Goal: Information Seeking & Learning: Learn about a topic

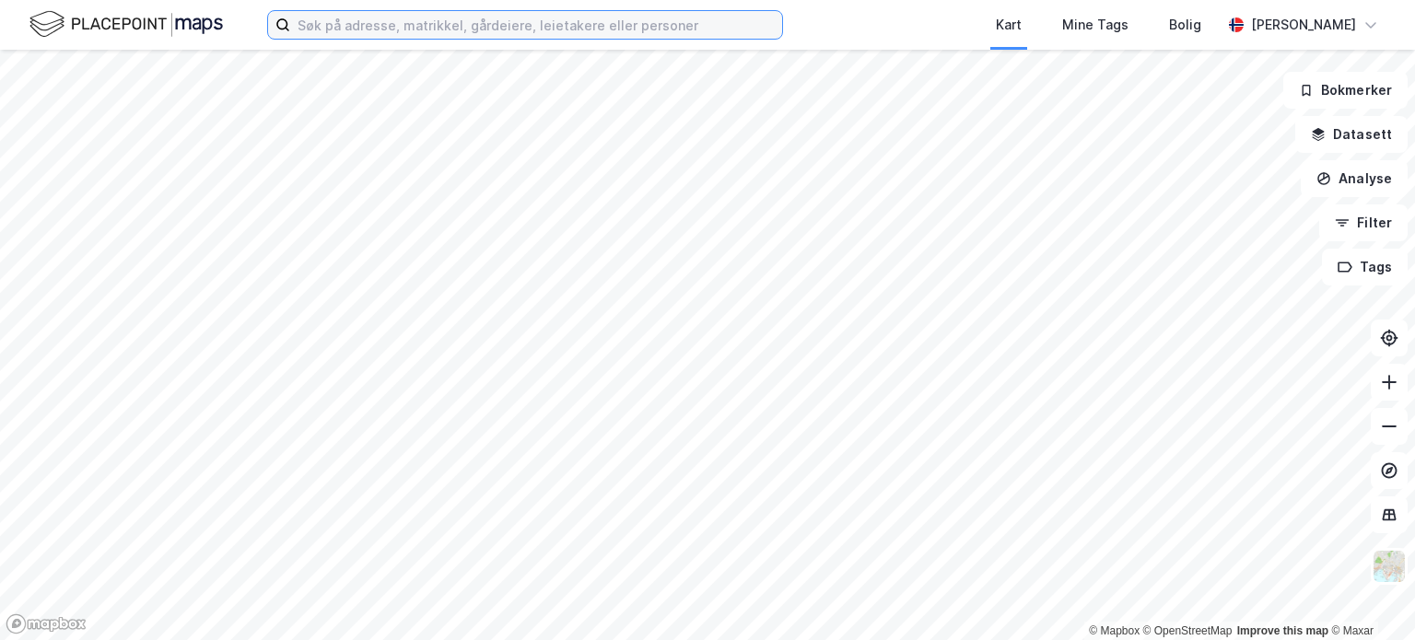
click at [595, 29] on input at bounding box center [536, 25] width 492 height 28
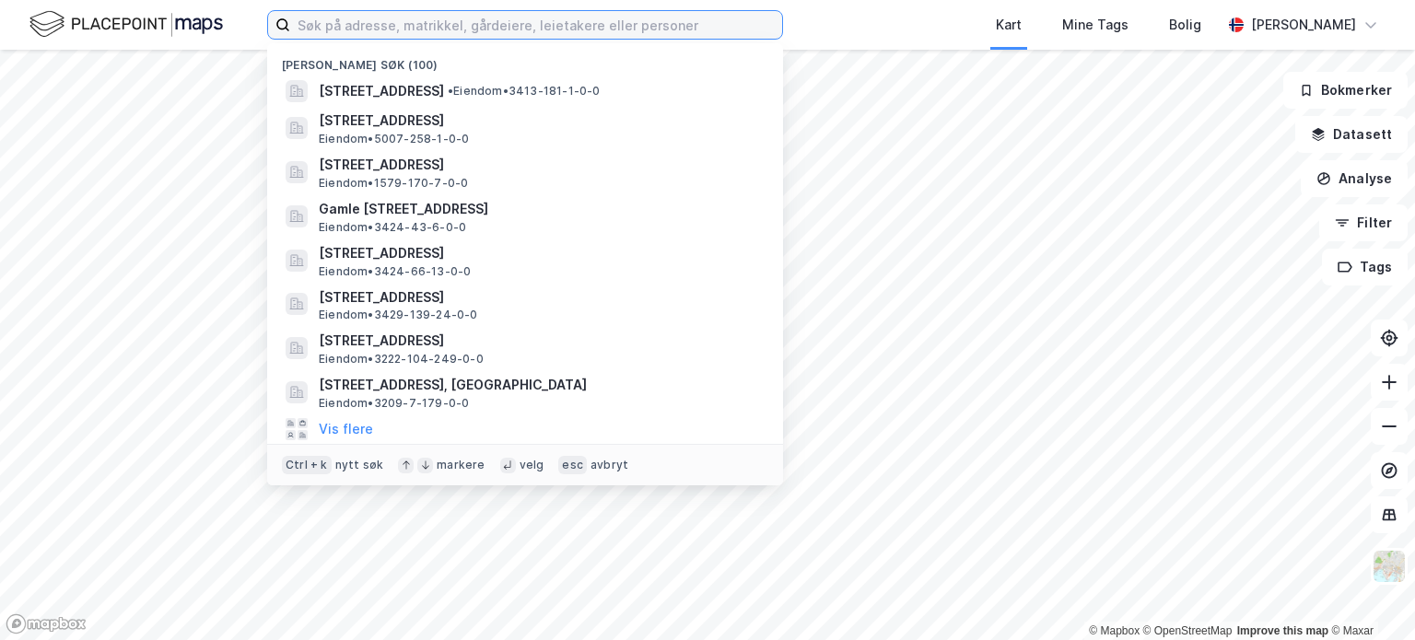
paste input "Nedre Dalsroen 236 og 243, 1970 Hemnes"
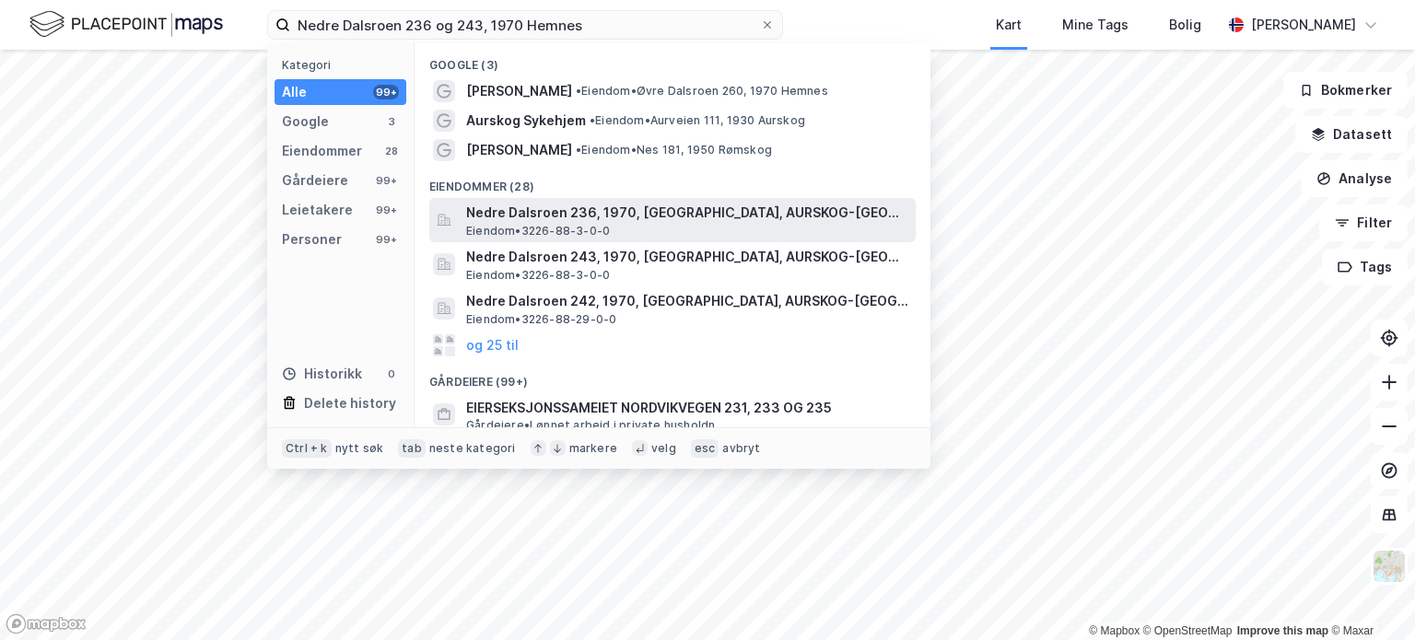
click at [598, 209] on span "Nedre Dalsroen 236, 1970, [GEOGRAPHIC_DATA], AURSKOG-[GEOGRAPHIC_DATA]" at bounding box center [687, 213] width 442 height 22
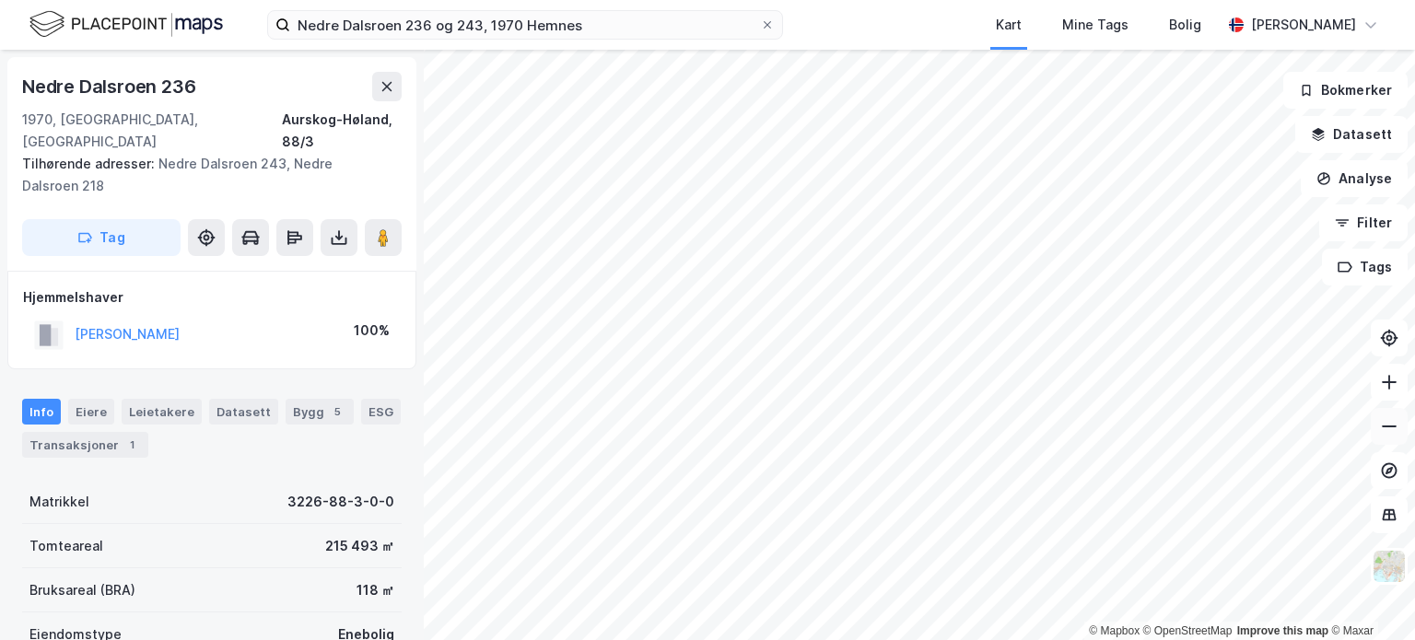
click at [1388, 423] on icon at bounding box center [1389, 426] width 18 height 18
click at [1388, 424] on icon at bounding box center [1389, 426] width 18 height 18
click at [1395, 427] on icon at bounding box center [1389, 427] width 15 height 2
click at [1393, 391] on button at bounding box center [1389, 382] width 37 height 37
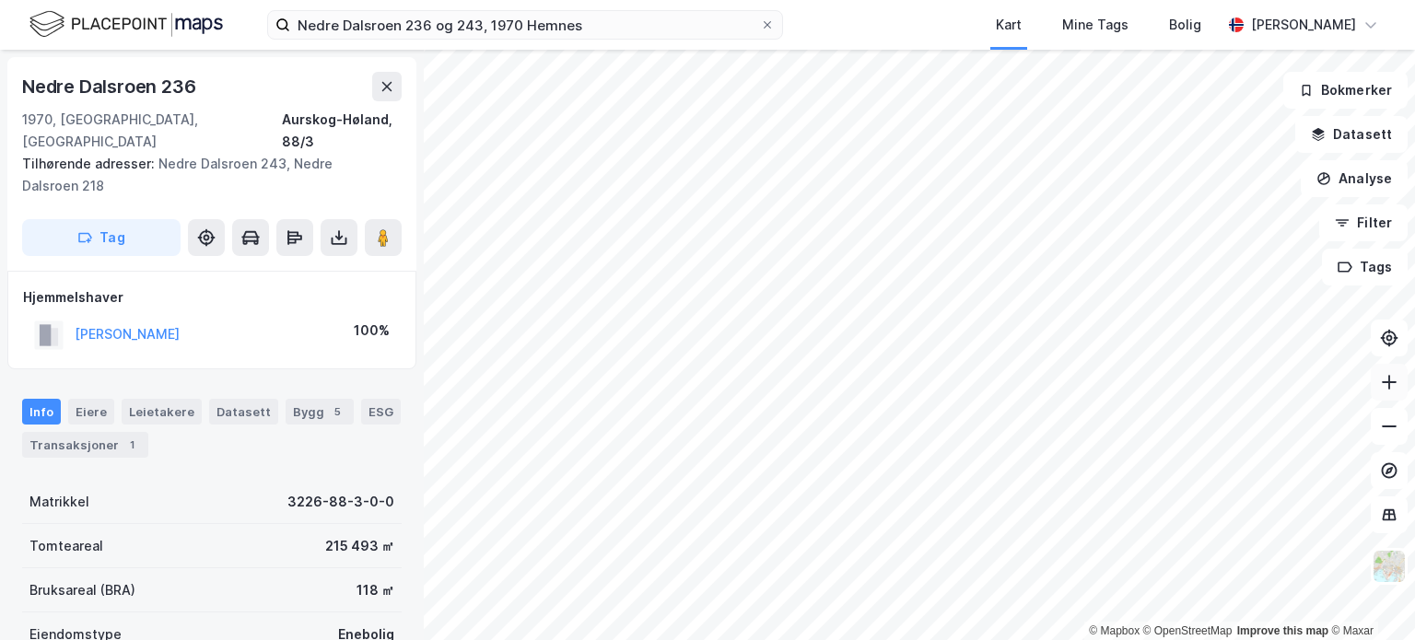
click at [1394, 390] on icon at bounding box center [1389, 382] width 18 height 18
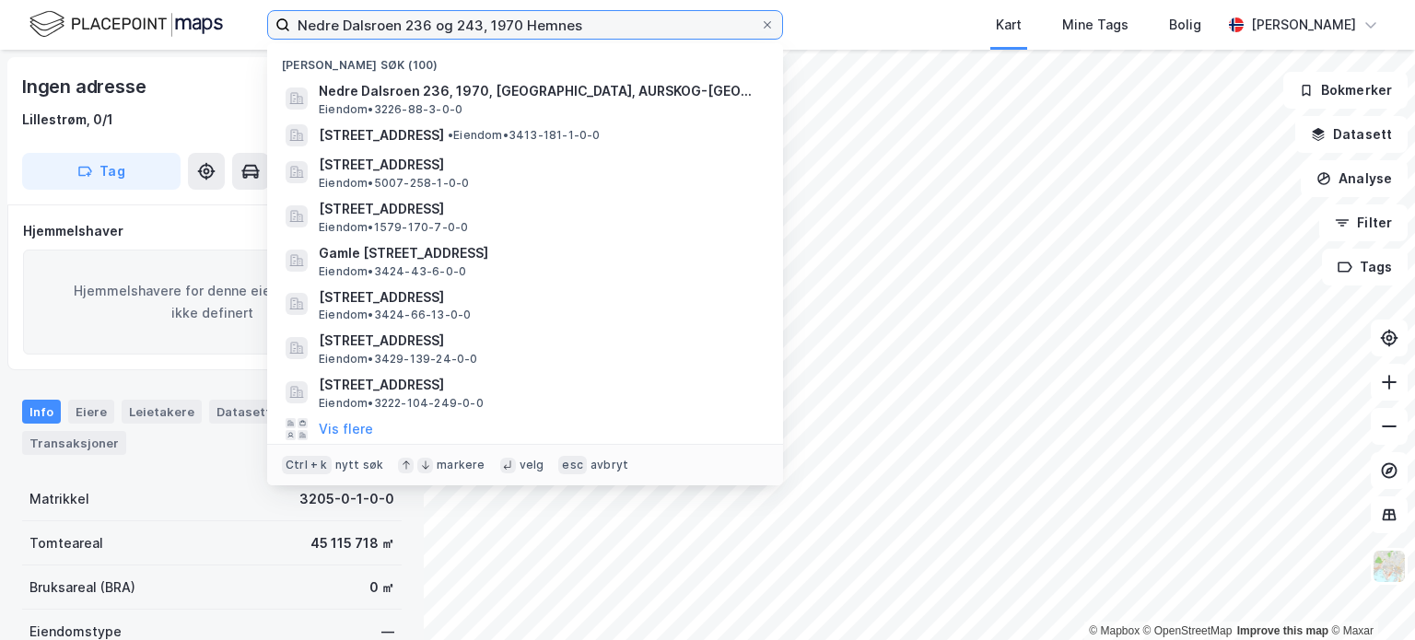
drag, startPoint x: 597, startPoint y: 27, endPoint x: 323, endPoint y: 28, distance: 273.6
click at [300, 28] on input "Nedre Dalsroen 236 og 243, 1970 Hemnes" at bounding box center [525, 25] width 470 height 28
paste input "[STREET_ADDRESS]"
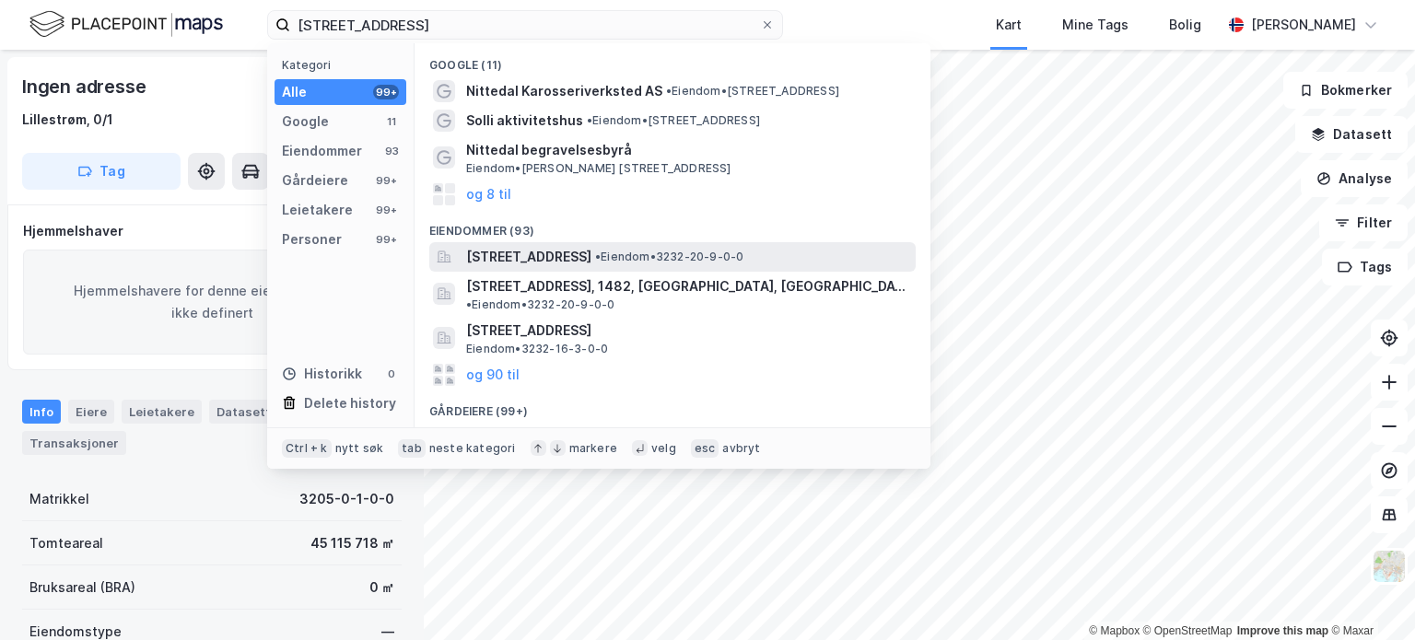
click at [576, 250] on span "[STREET_ADDRESS]" at bounding box center [528, 257] width 125 height 22
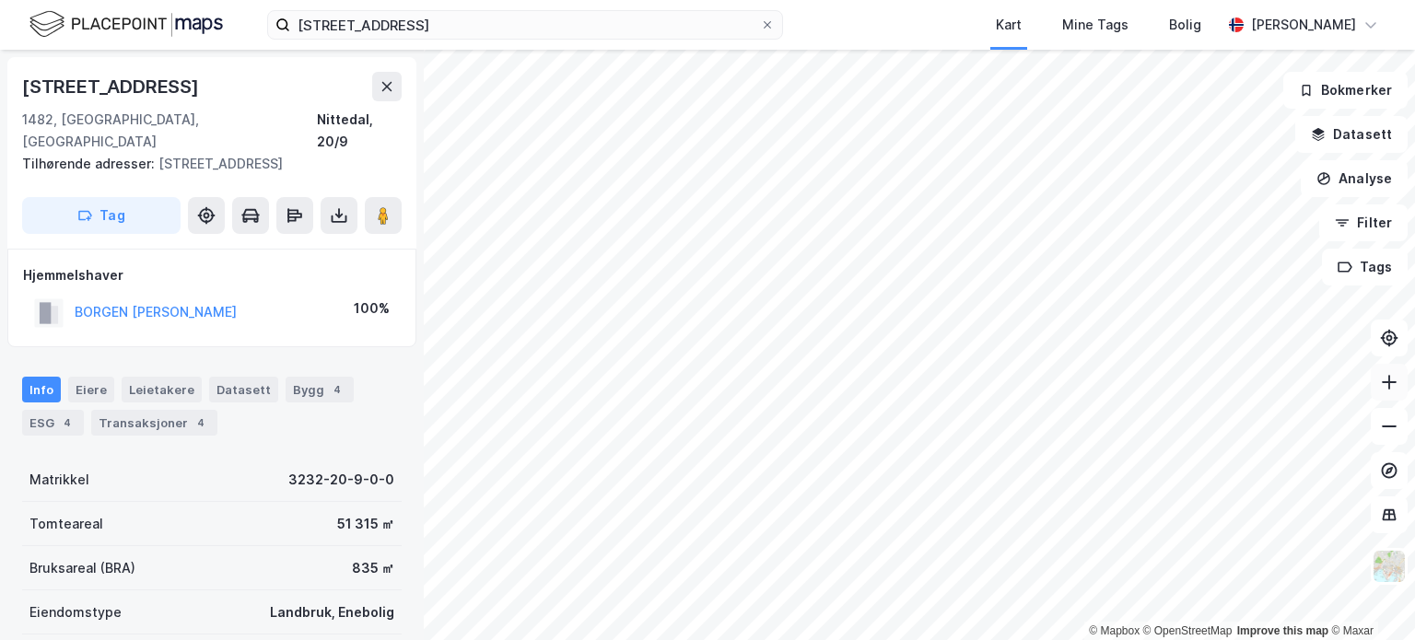
click at [1389, 378] on icon at bounding box center [1389, 382] width 2 height 15
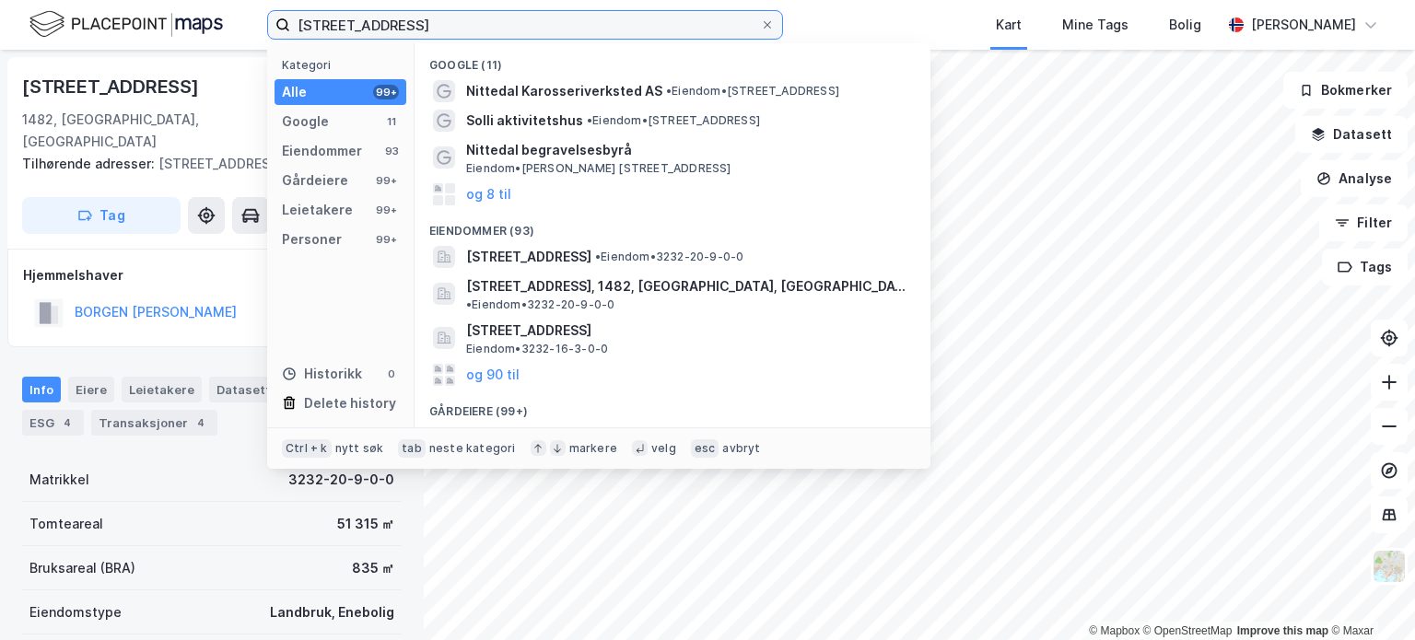
drag, startPoint x: 545, startPoint y: 18, endPoint x: 280, endPoint y: 26, distance: 265.5
click at [280, 26] on label "[STREET_ADDRESS]" at bounding box center [525, 24] width 516 height 29
paste input "[STREET_ADDRESS], 1923 [GEOGRAPHIC_DATA]"
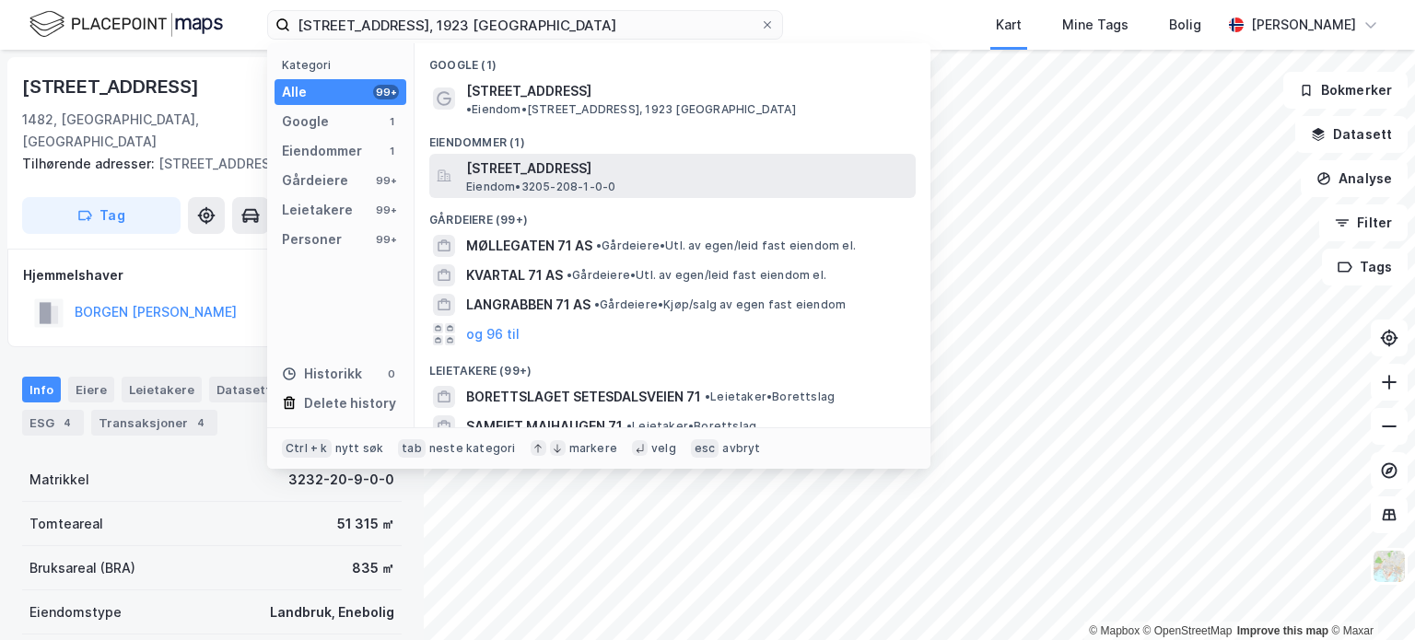
click at [533, 158] on span "[STREET_ADDRESS]" at bounding box center [687, 169] width 442 height 22
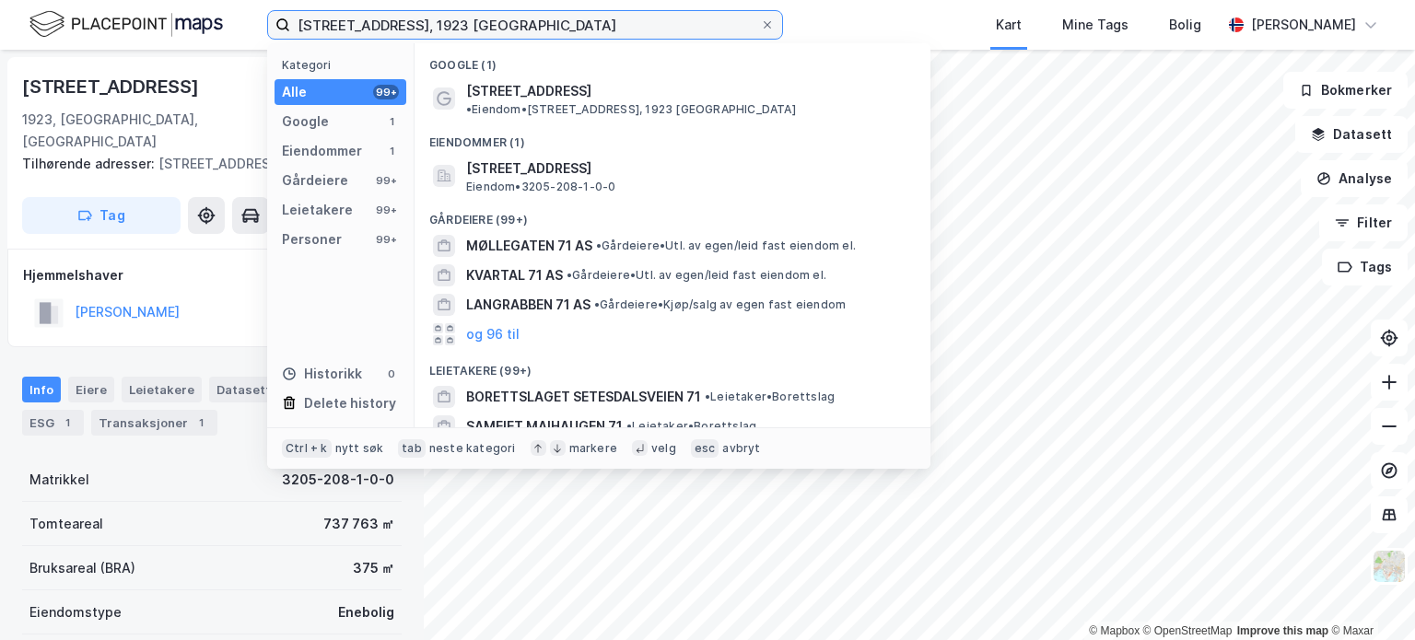
drag, startPoint x: 509, startPoint y: 21, endPoint x: 290, endPoint y: 36, distance: 218.9
click at [290, 36] on input "[STREET_ADDRESS], 1923 [GEOGRAPHIC_DATA]" at bounding box center [525, 25] width 470 height 28
paste input "[STREET_ADDRESS]"
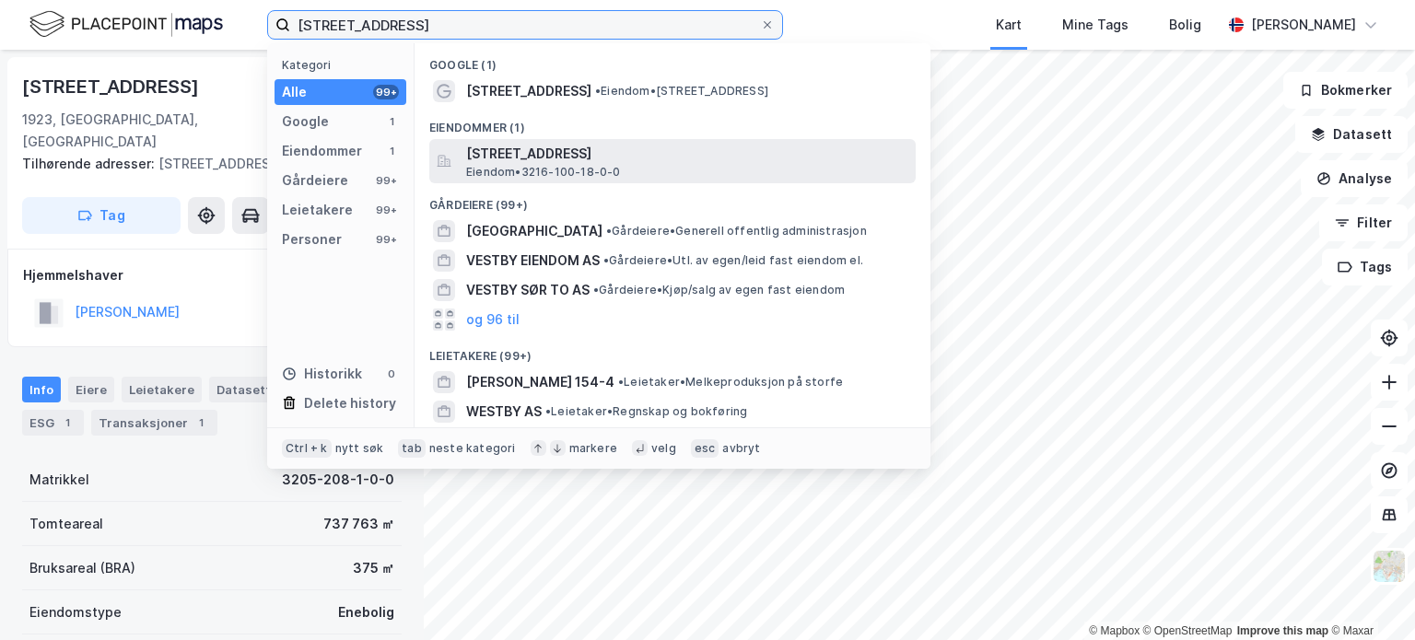
type input "[STREET_ADDRESS]"
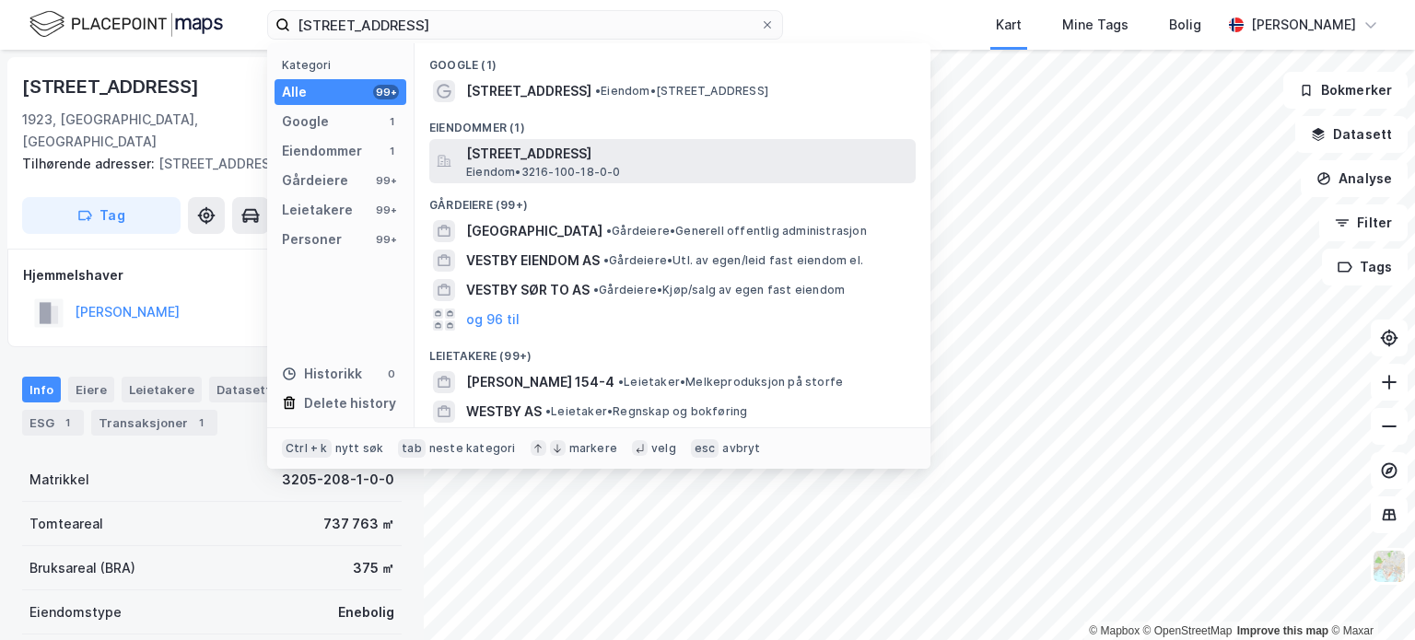
click at [527, 160] on span "[STREET_ADDRESS]" at bounding box center [687, 154] width 442 height 22
